Goal: Transaction & Acquisition: Download file/media

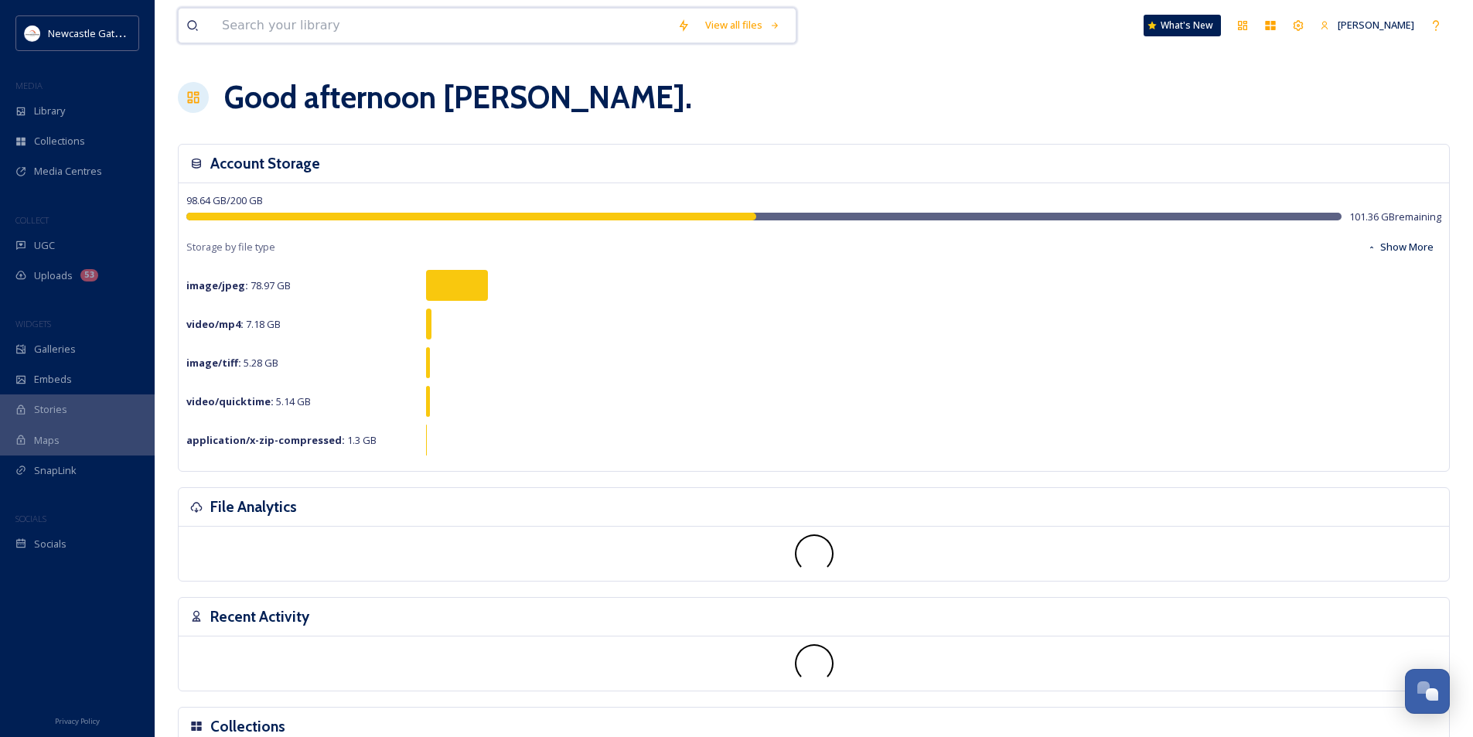
click at [282, 20] on input at bounding box center [442, 26] width 456 height 34
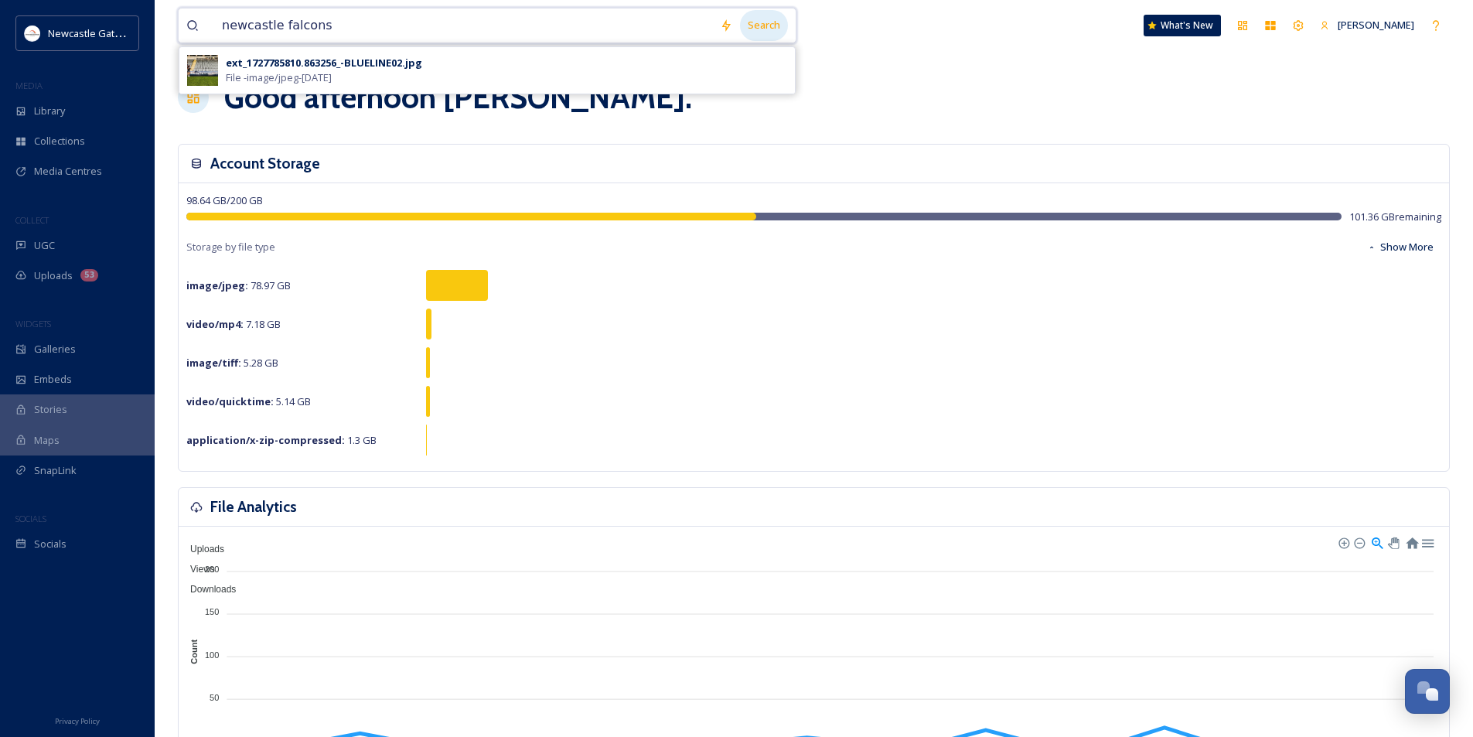
type input "newcastle falcons"
click at [763, 26] on div "Search" at bounding box center [764, 25] width 48 height 30
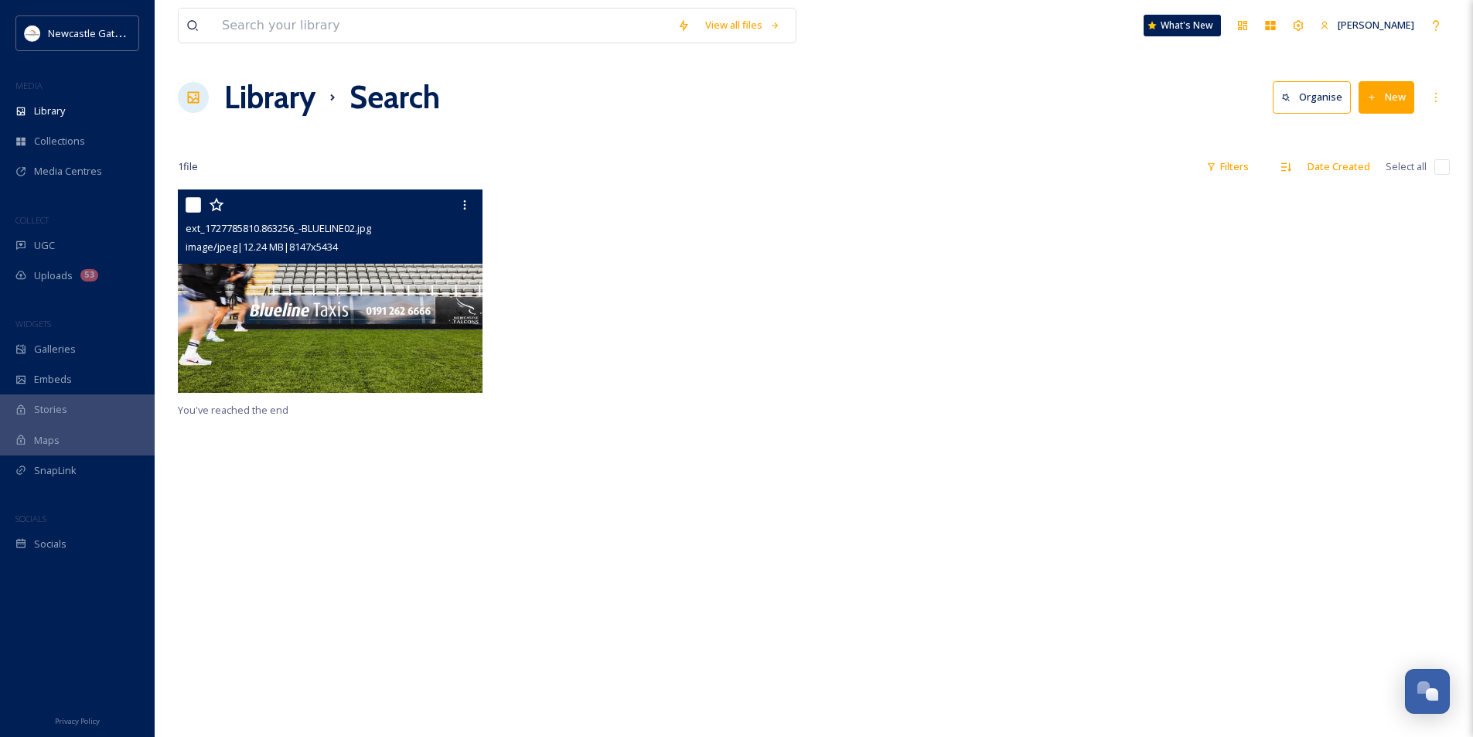
click at [248, 319] on img at bounding box center [330, 290] width 305 height 203
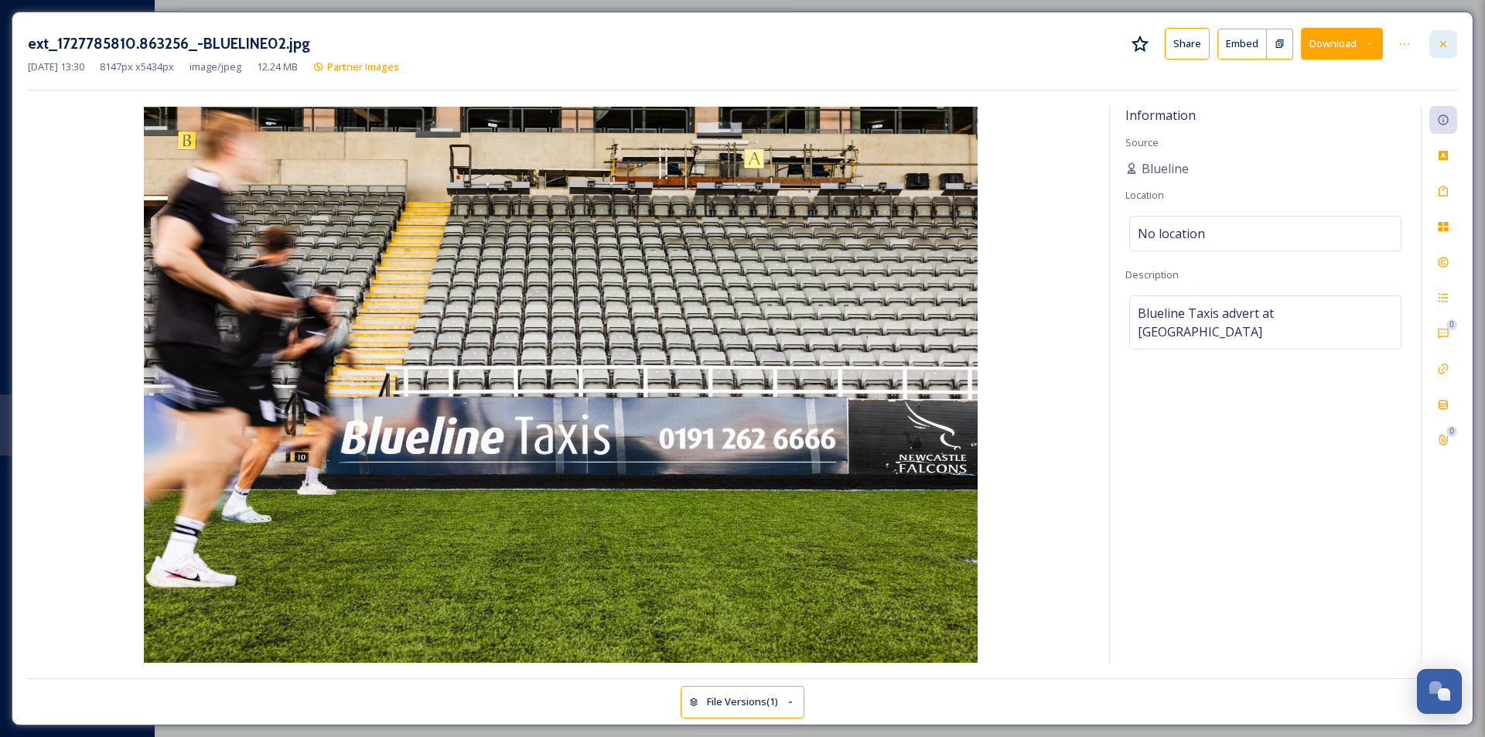
click at [1436, 37] on div at bounding box center [1443, 44] width 28 height 28
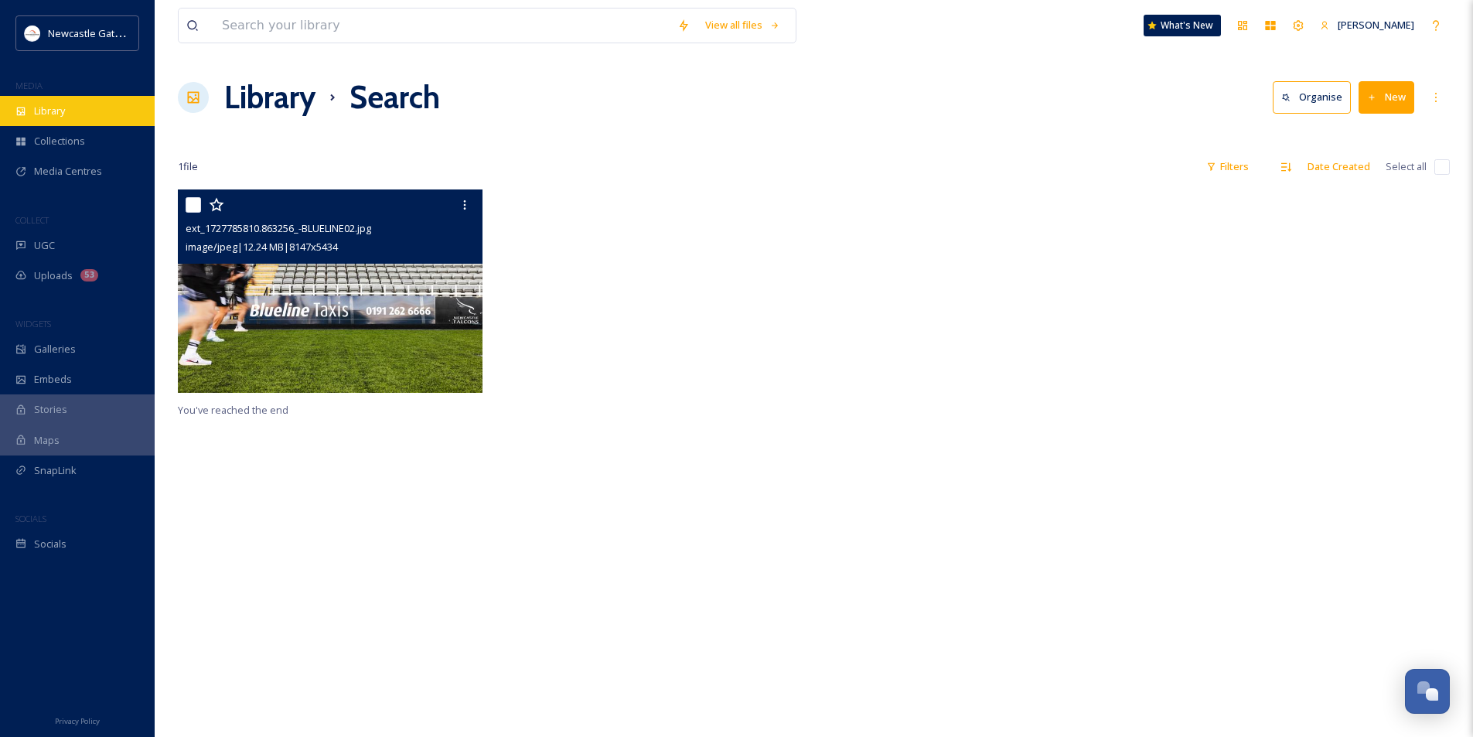
click at [90, 106] on div "Library" at bounding box center [77, 111] width 155 height 30
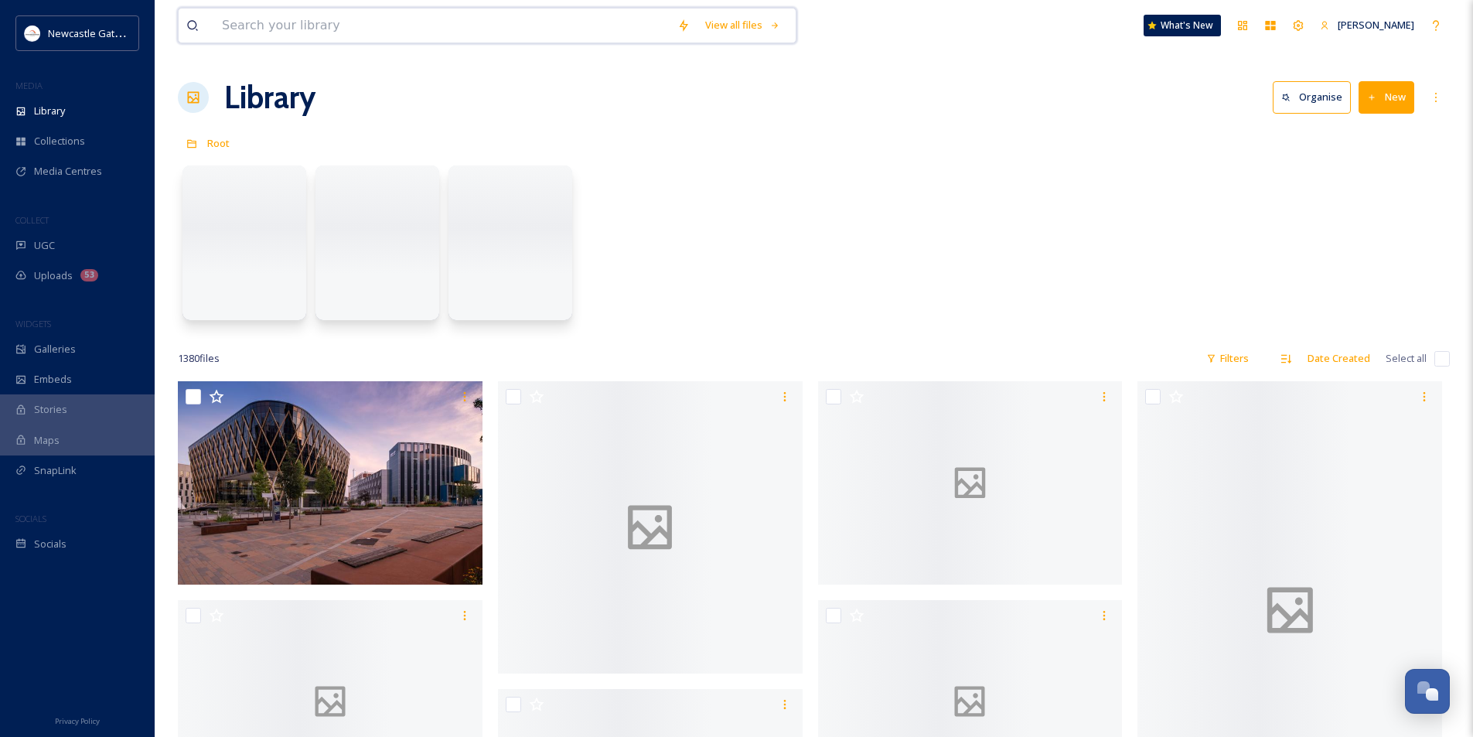
click at [367, 32] on input at bounding box center [442, 26] width 456 height 34
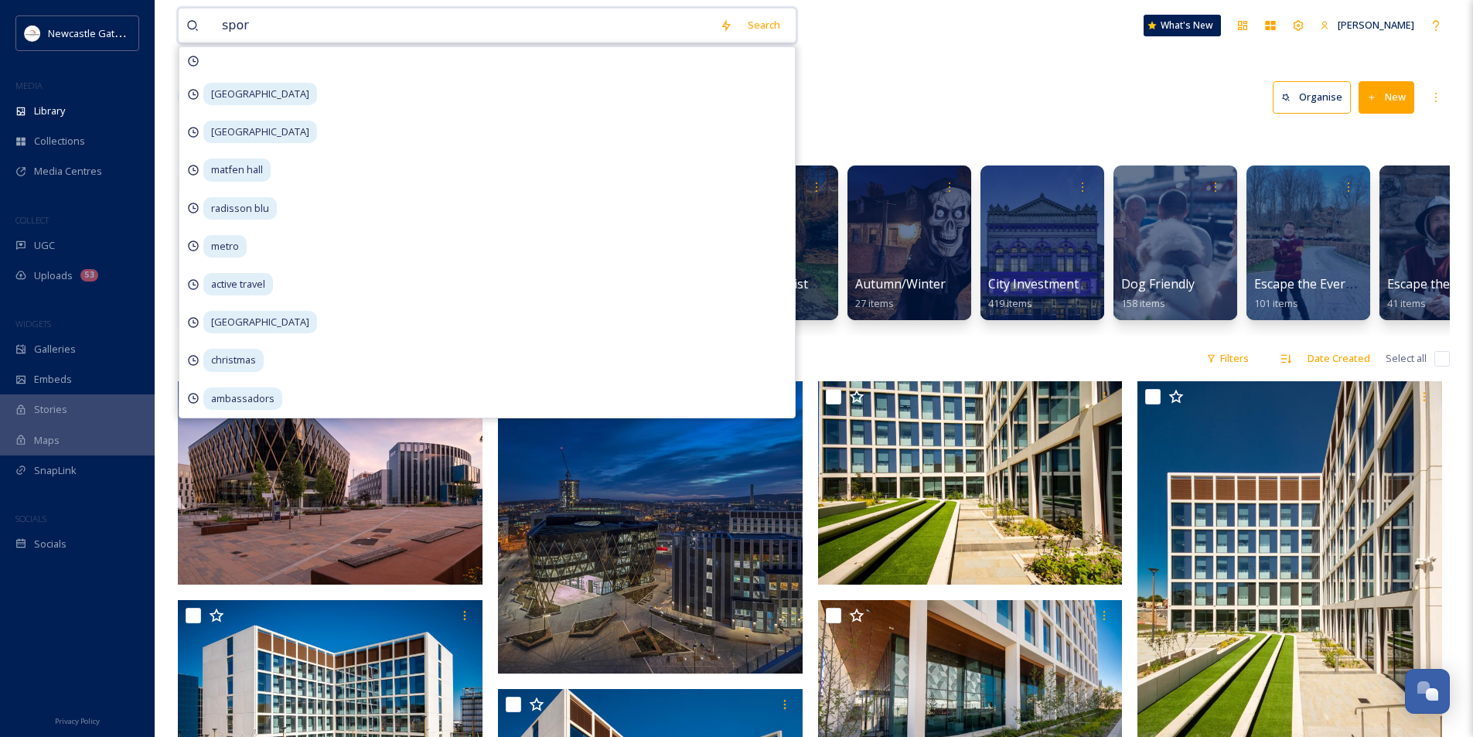
type input "sport"
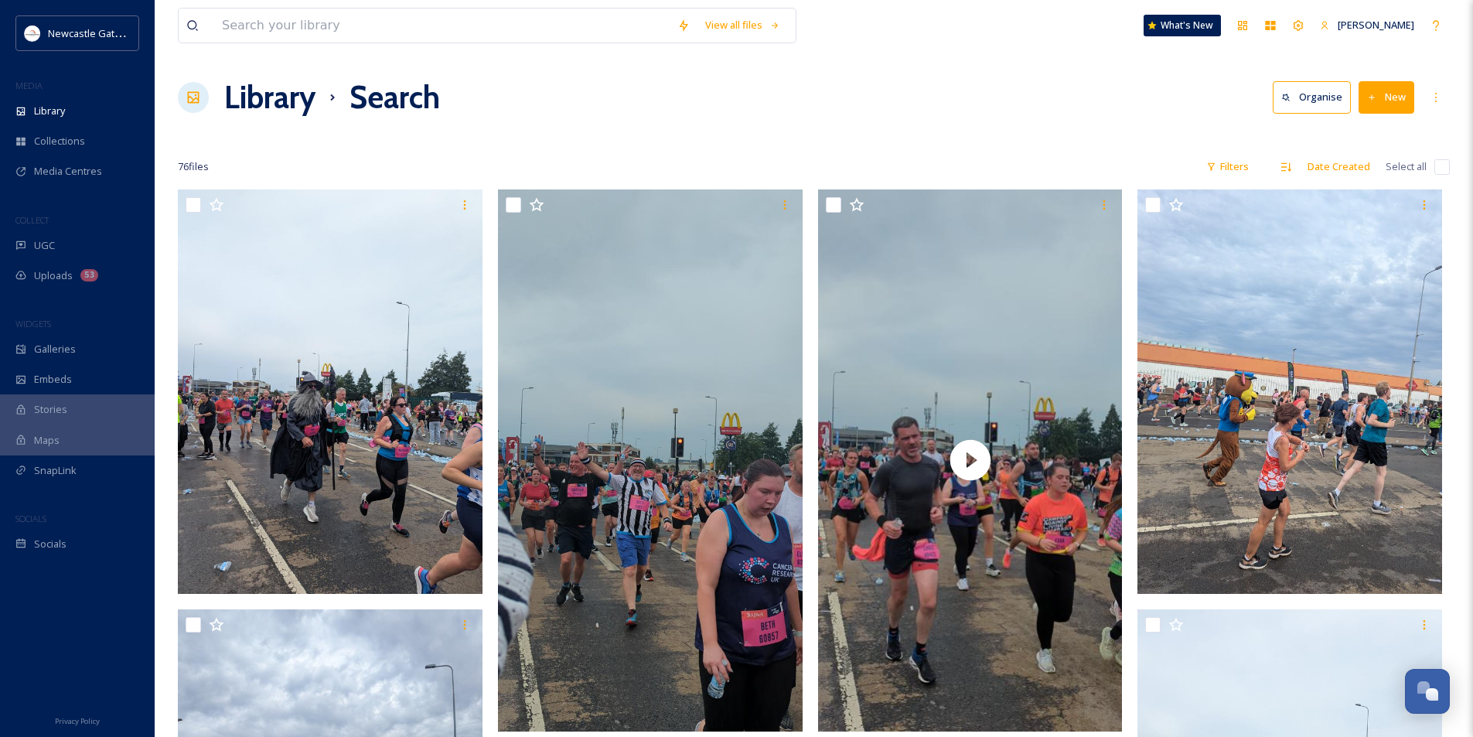
click at [276, 104] on h1 "Library" at bounding box center [269, 97] width 91 height 46
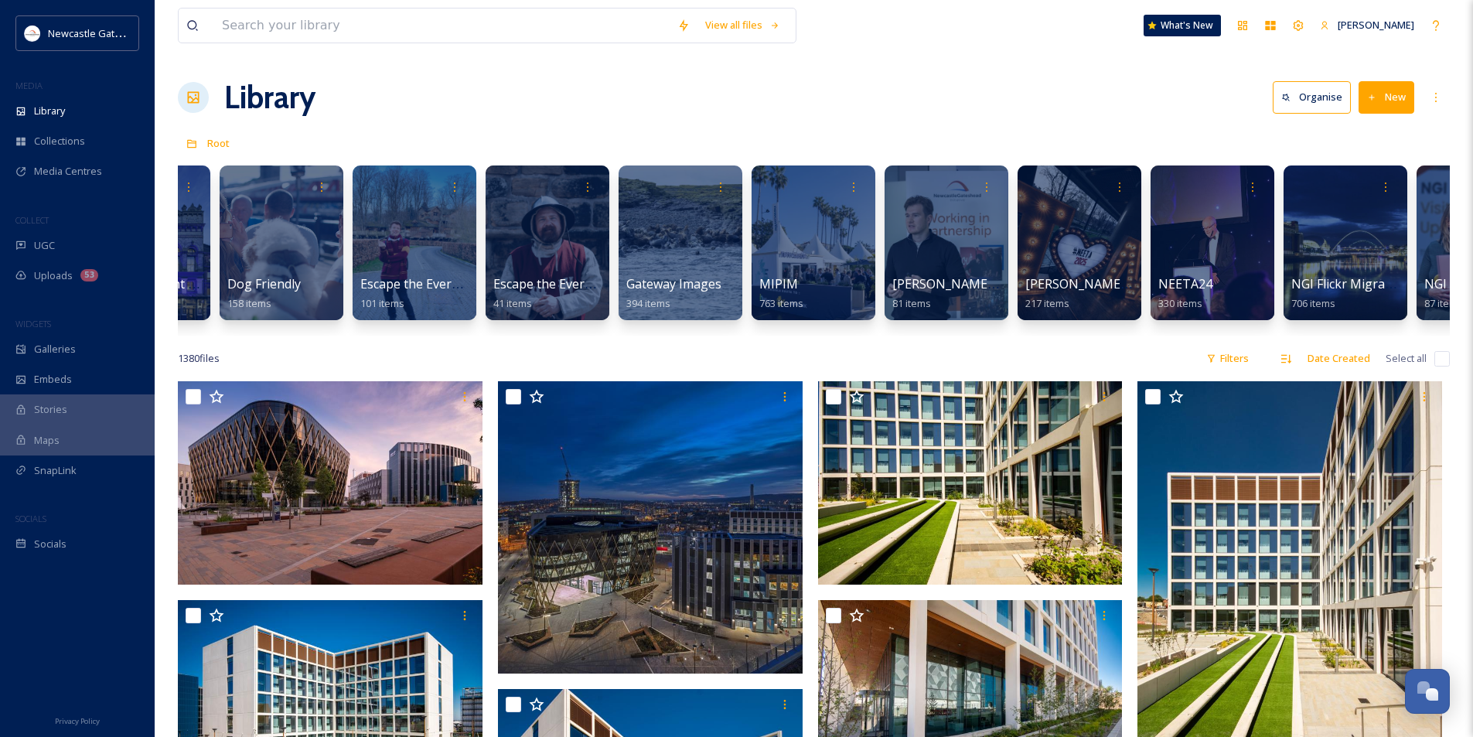
scroll to position [0, 930]
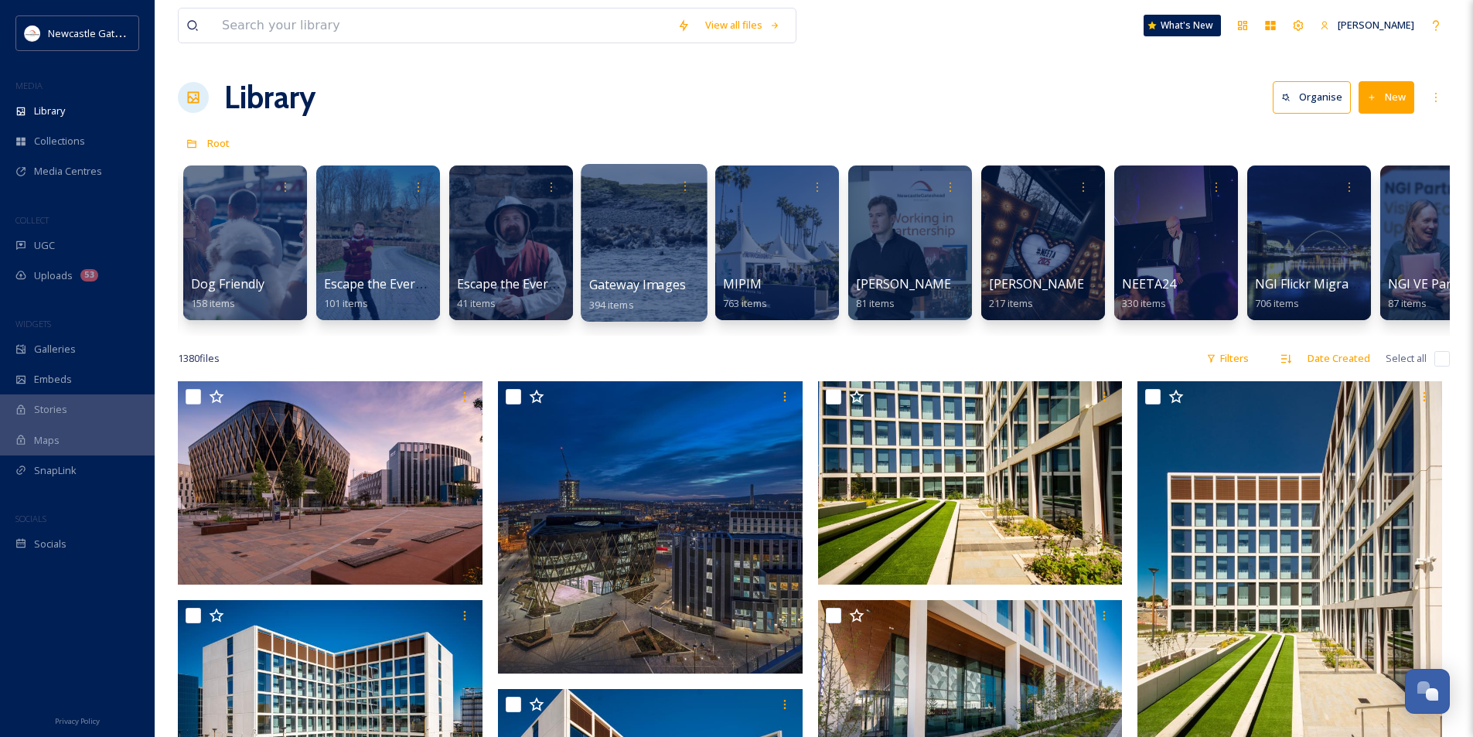
click at [612, 235] on div at bounding box center [644, 243] width 126 height 158
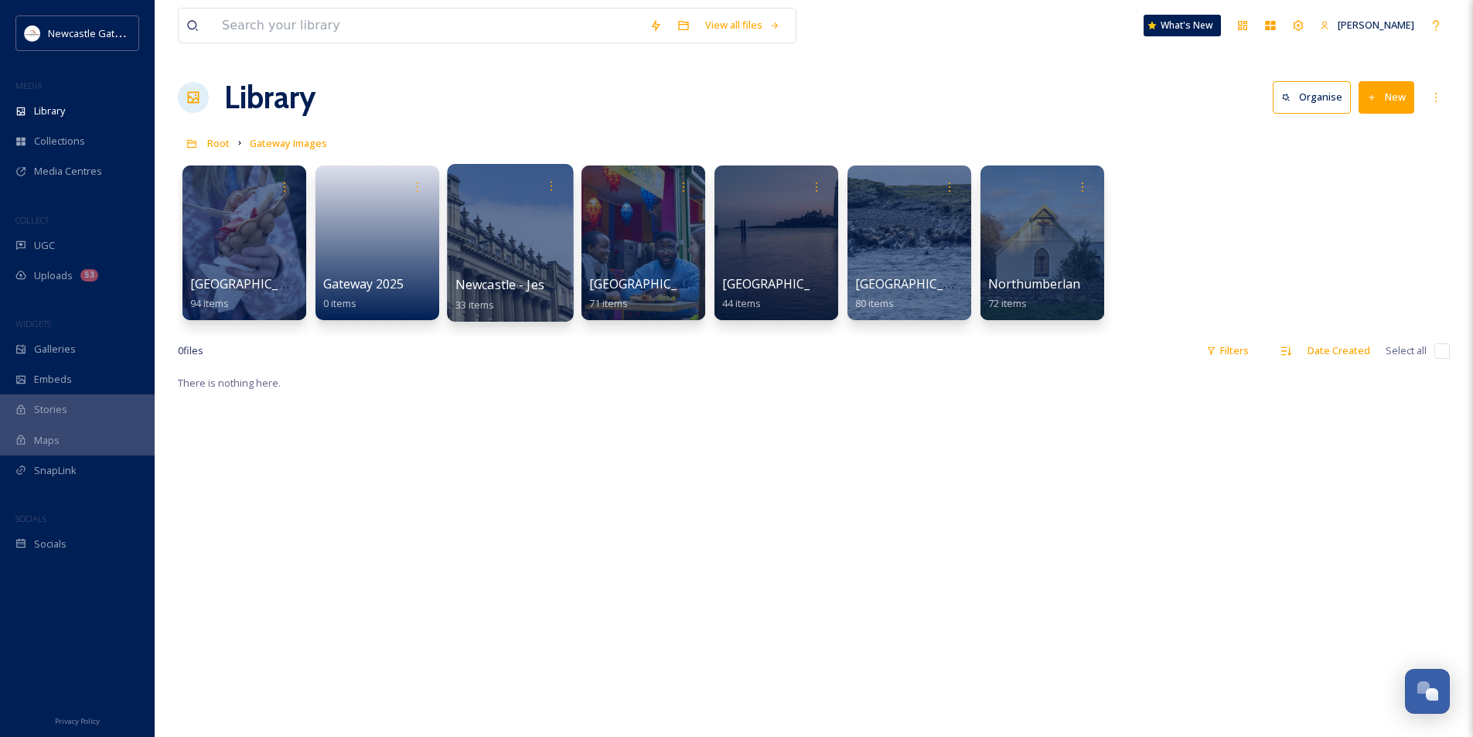
click at [527, 254] on div at bounding box center [510, 243] width 126 height 158
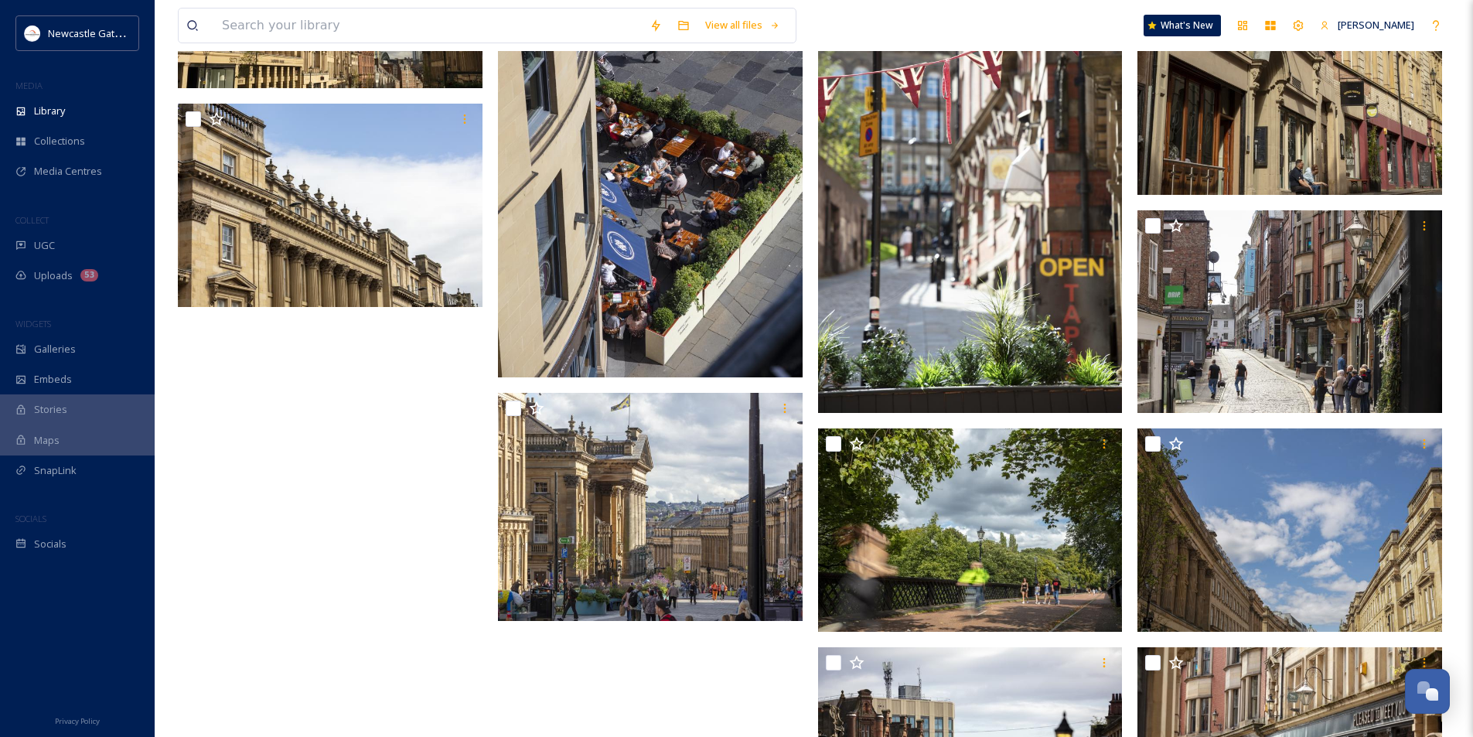
scroll to position [1995, 0]
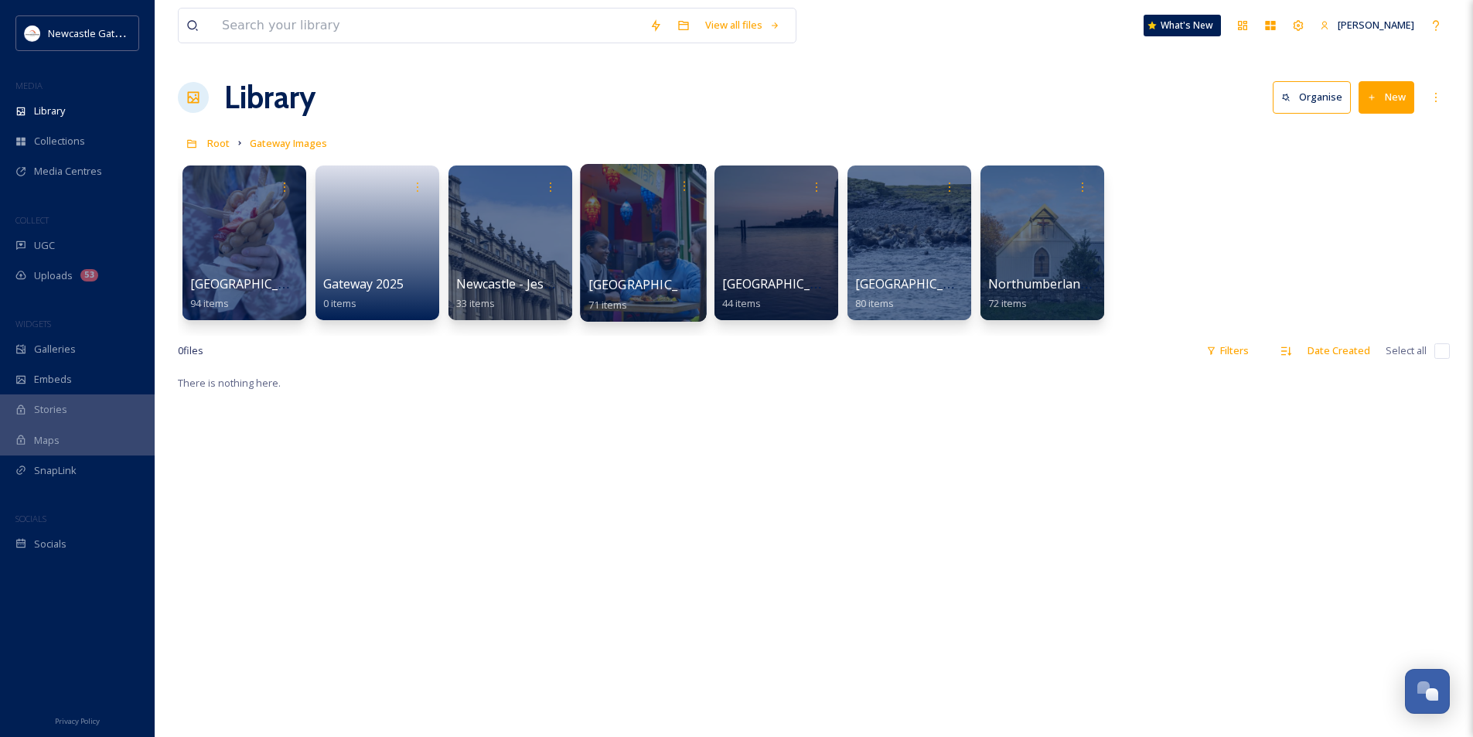
click at [639, 264] on div at bounding box center [643, 243] width 126 height 158
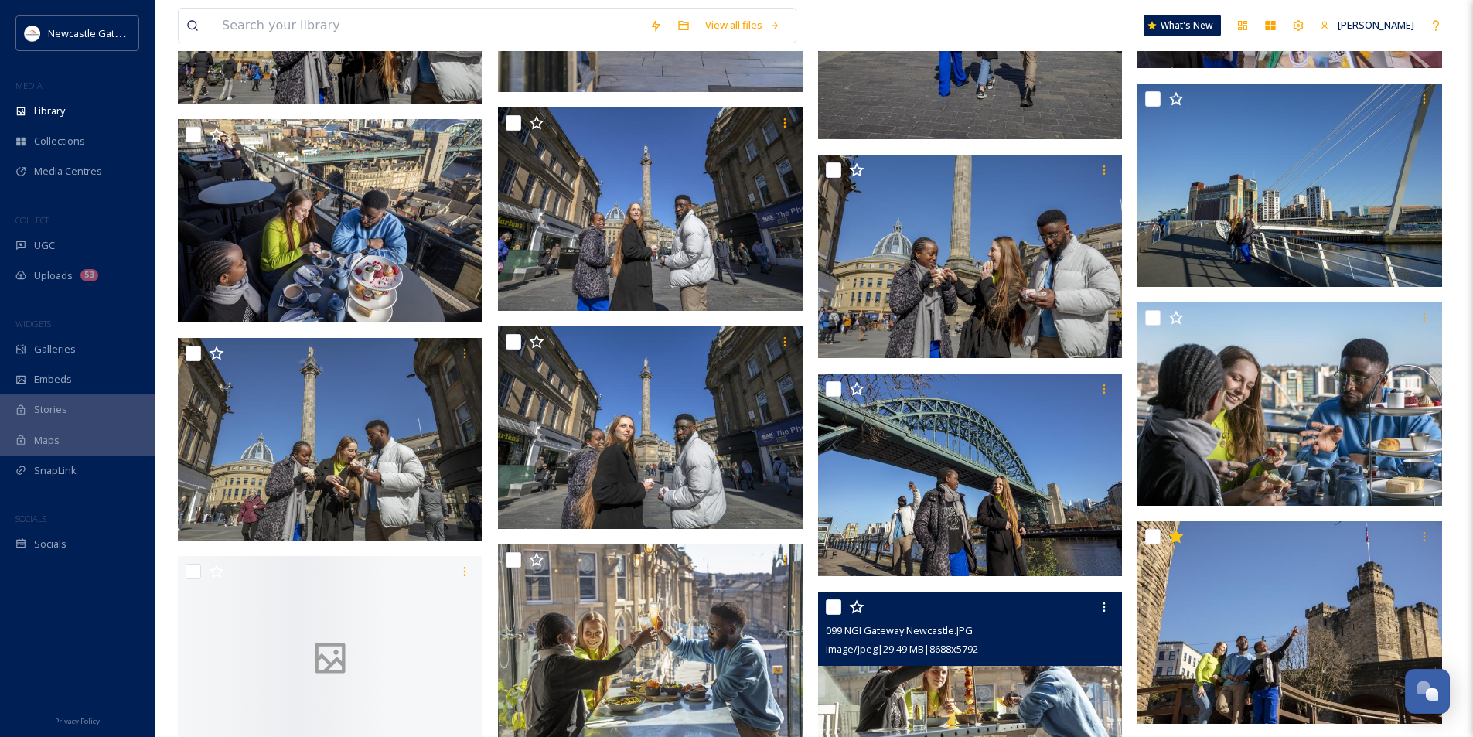
scroll to position [2475, 0]
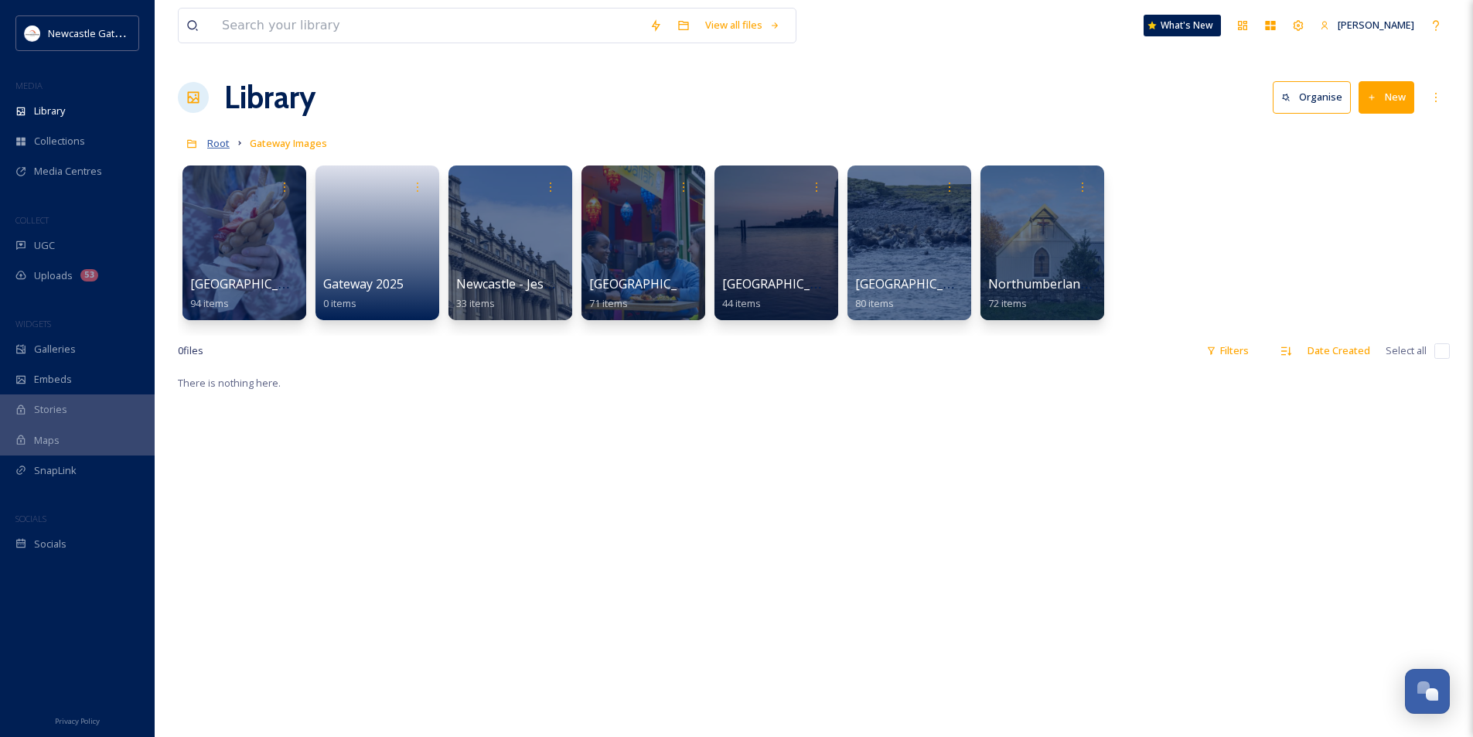
click at [215, 147] on span "Root" at bounding box center [218, 143] width 22 height 14
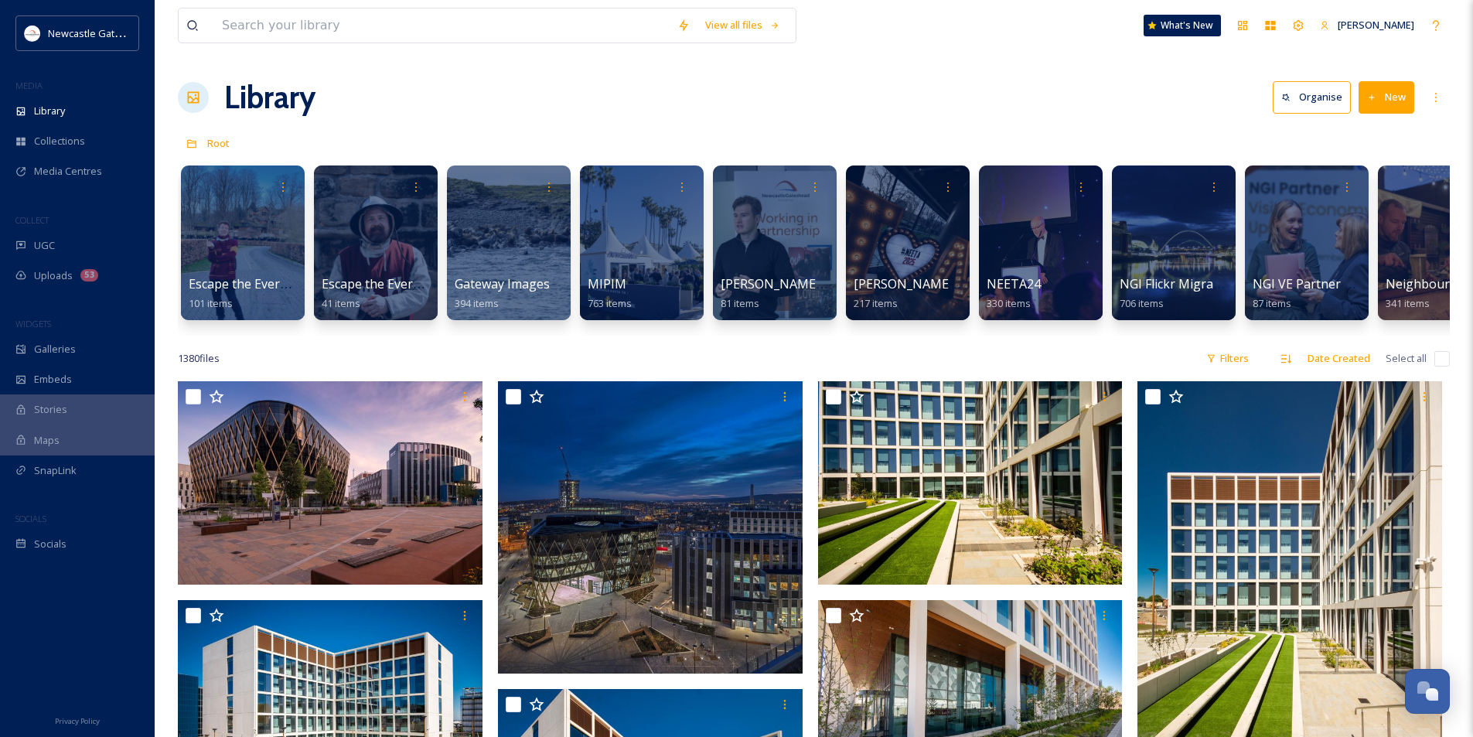
scroll to position [0, 1074]
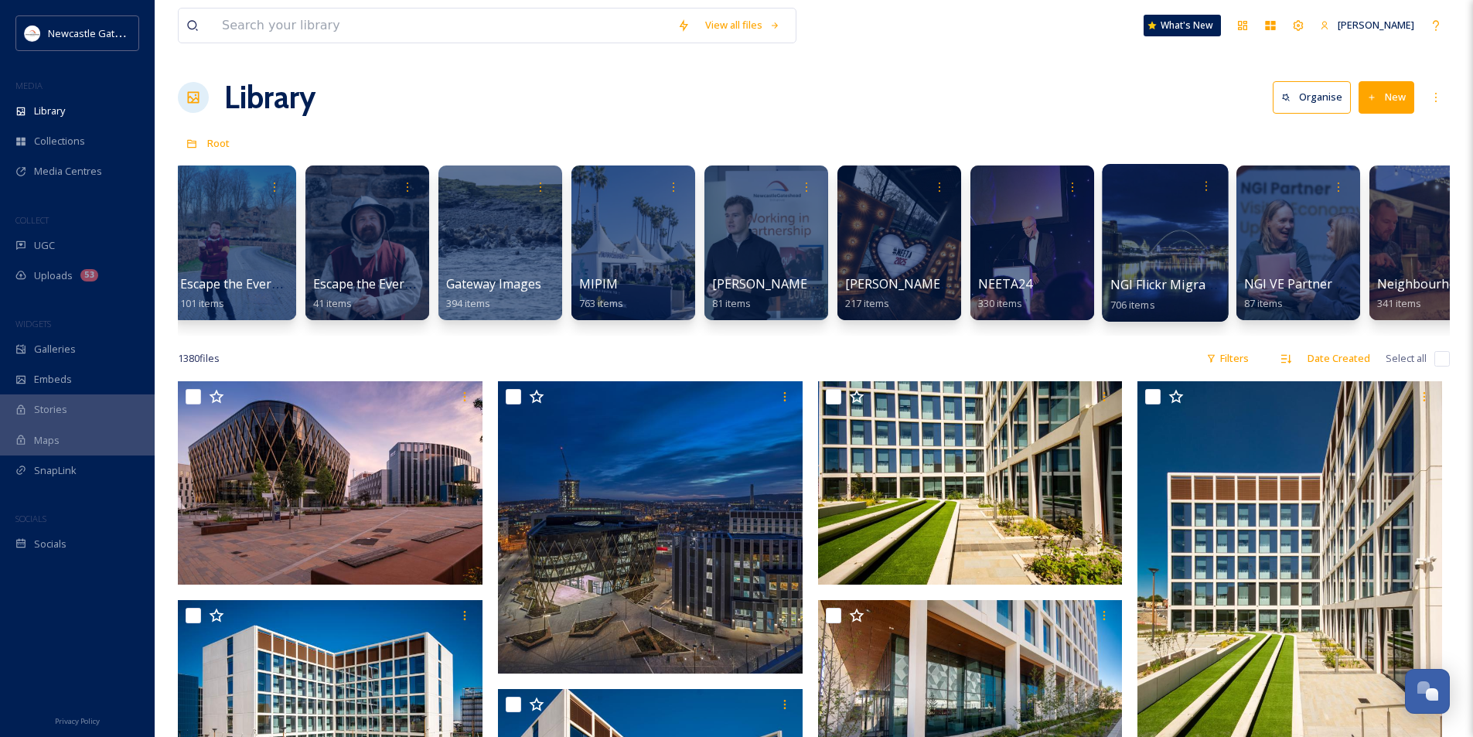
click at [1171, 251] on div at bounding box center [1165, 243] width 126 height 158
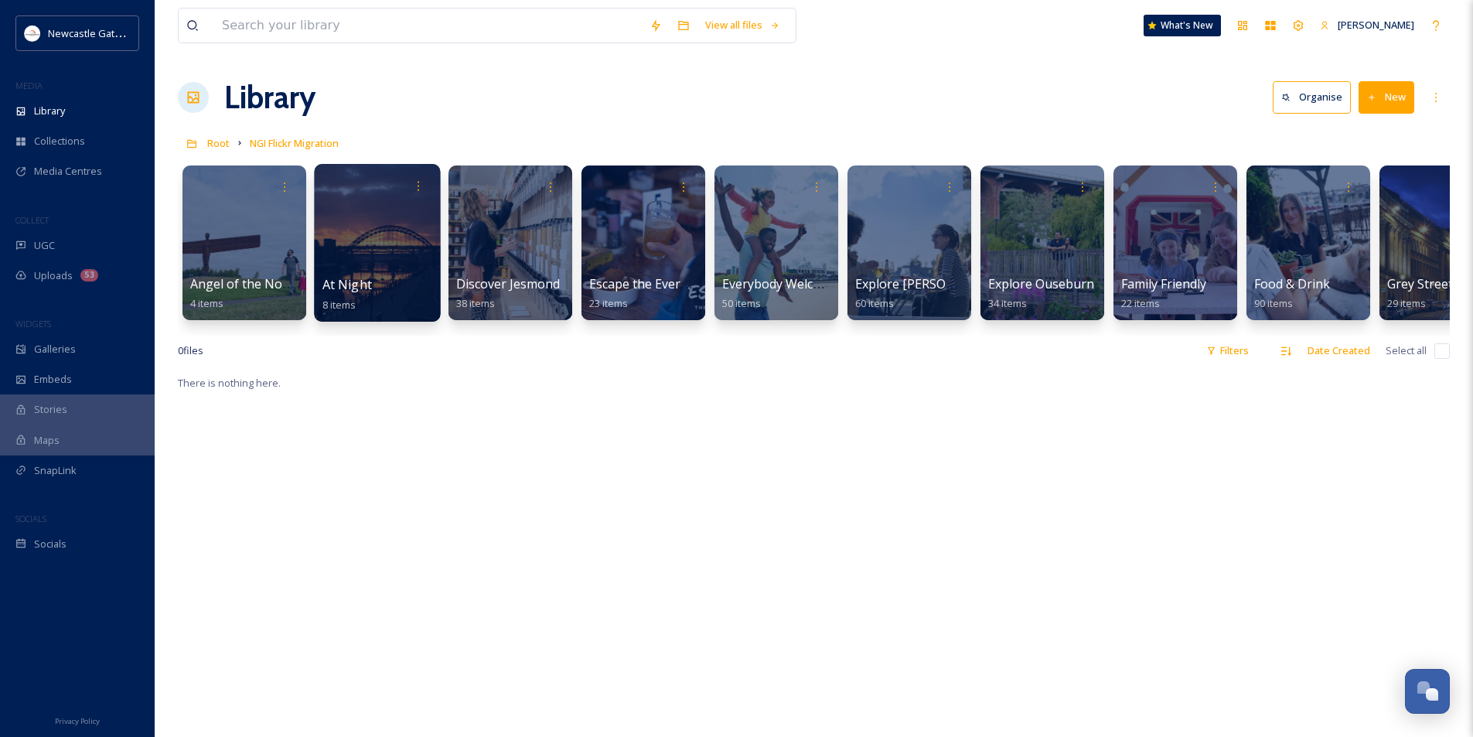
click at [384, 267] on div at bounding box center [377, 243] width 126 height 158
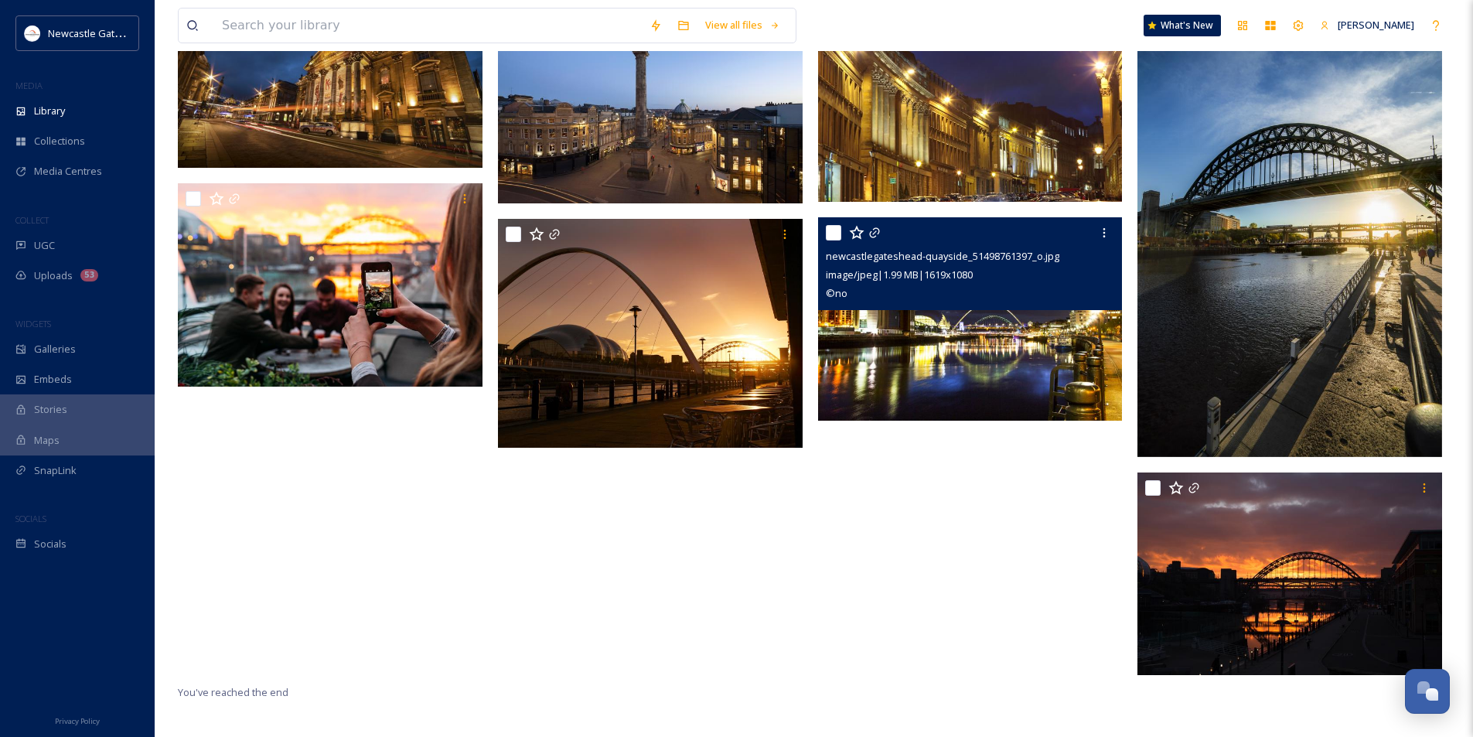
scroll to position [56, 0]
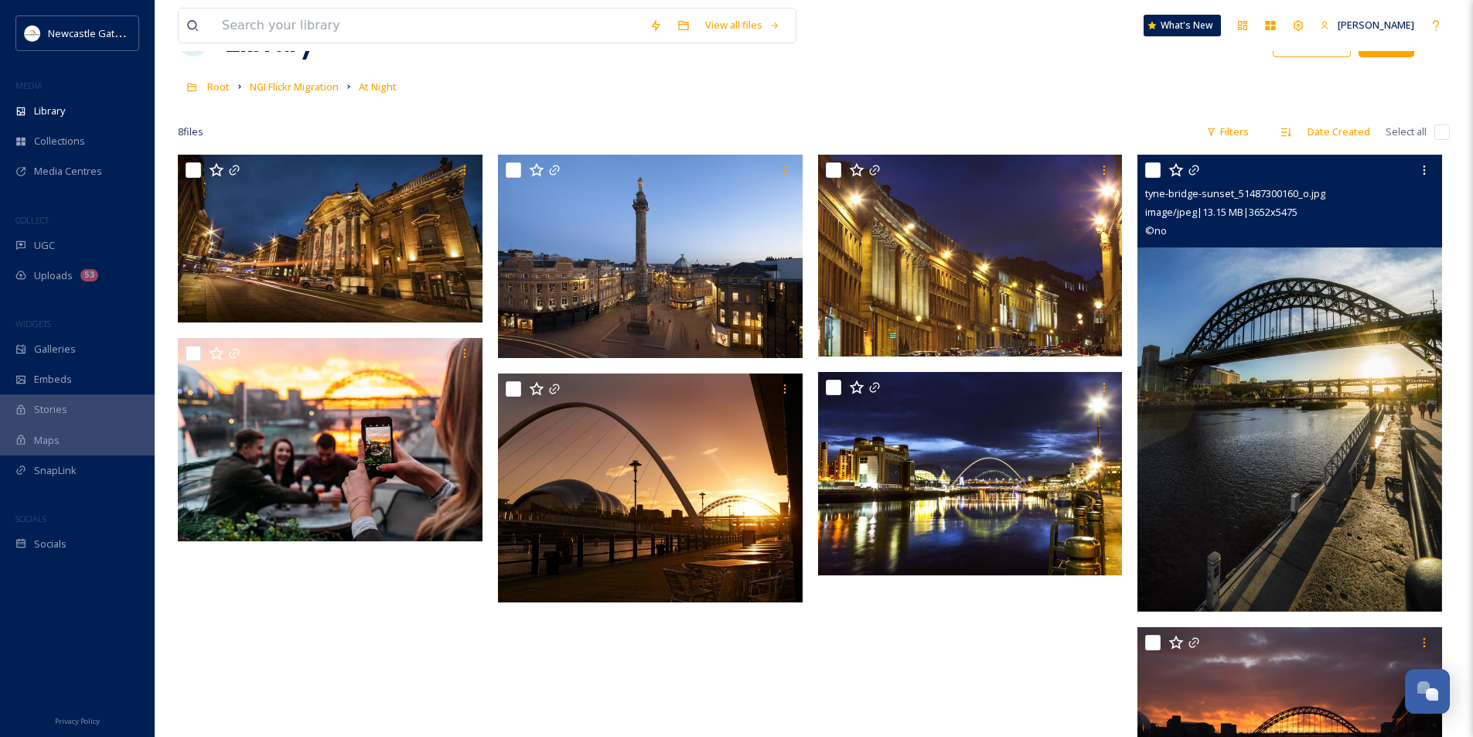
click at [1303, 397] on img at bounding box center [1290, 383] width 305 height 456
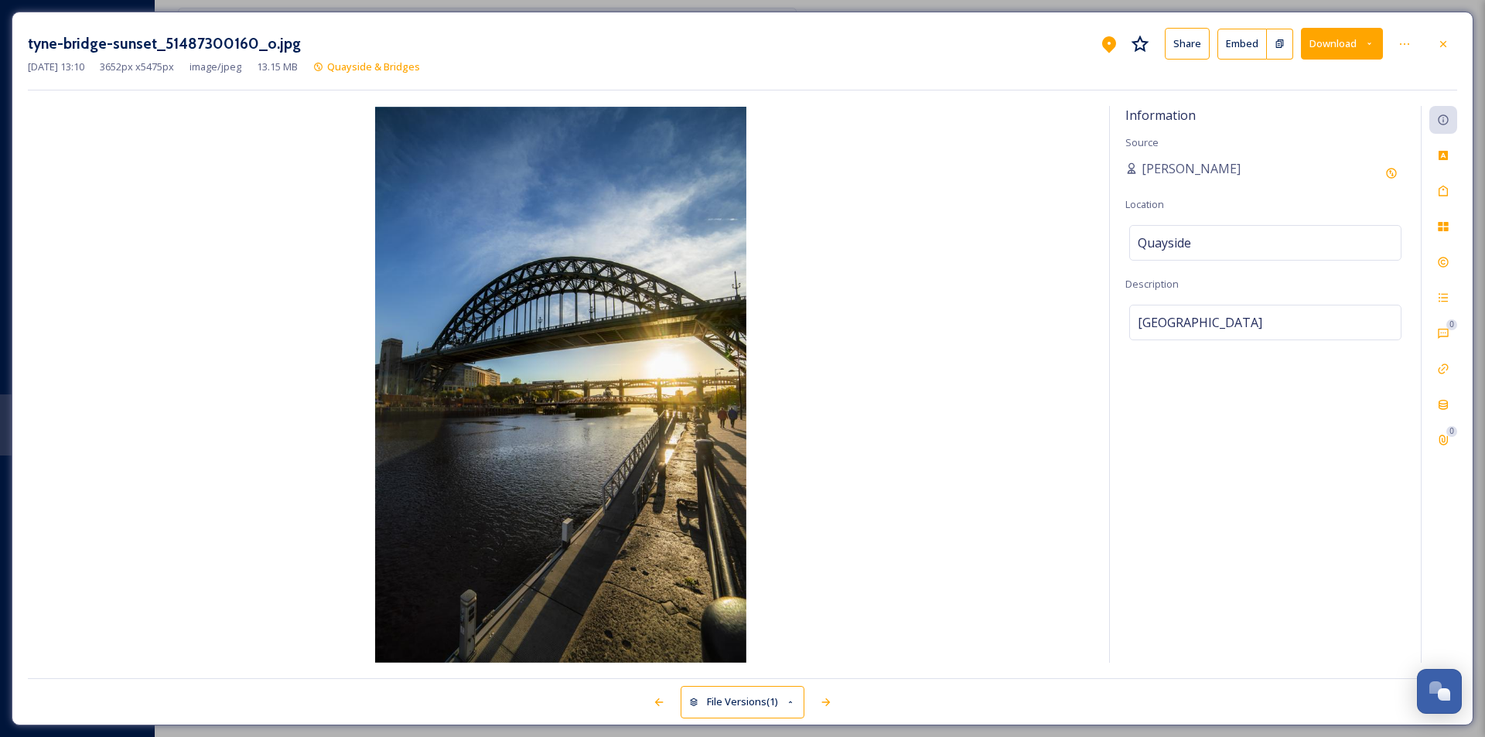
click at [1323, 44] on button "Download" at bounding box center [1342, 44] width 82 height 32
click at [1305, 105] on span "Download Large (1334 x 2000)" at bounding box center [1296, 109] width 136 height 15
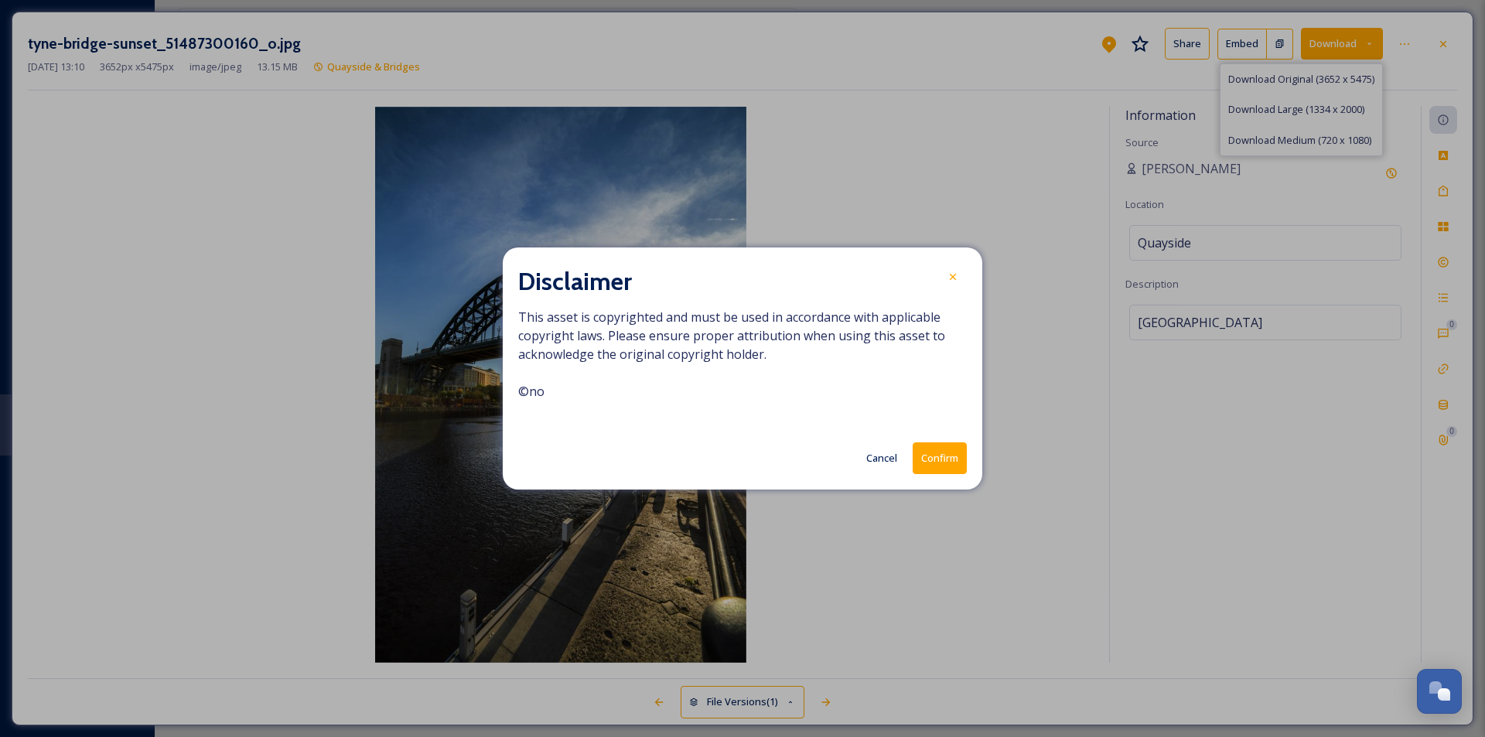
click at [947, 453] on button "Confirm" at bounding box center [940, 458] width 54 height 32
